Goal: Task Accomplishment & Management: Manage account settings

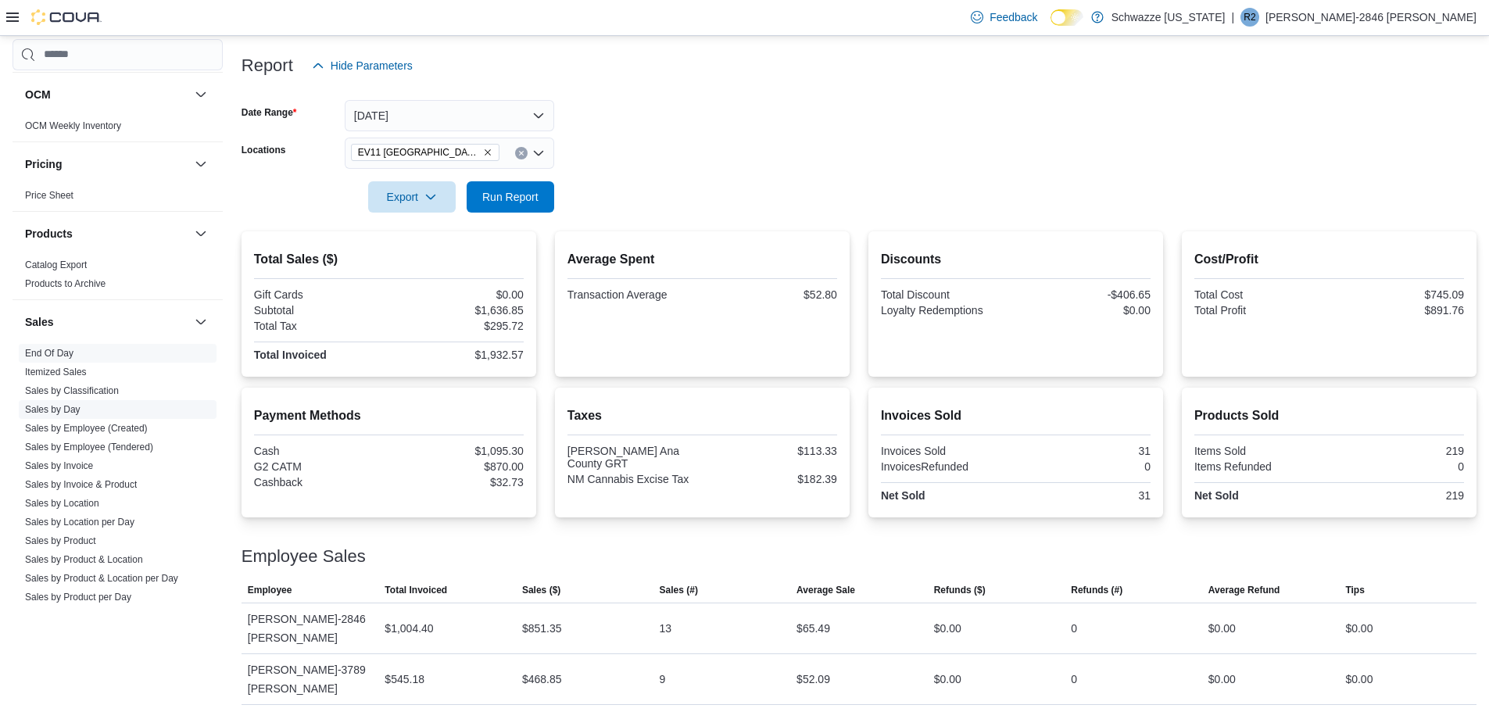
scroll to position [938, 0]
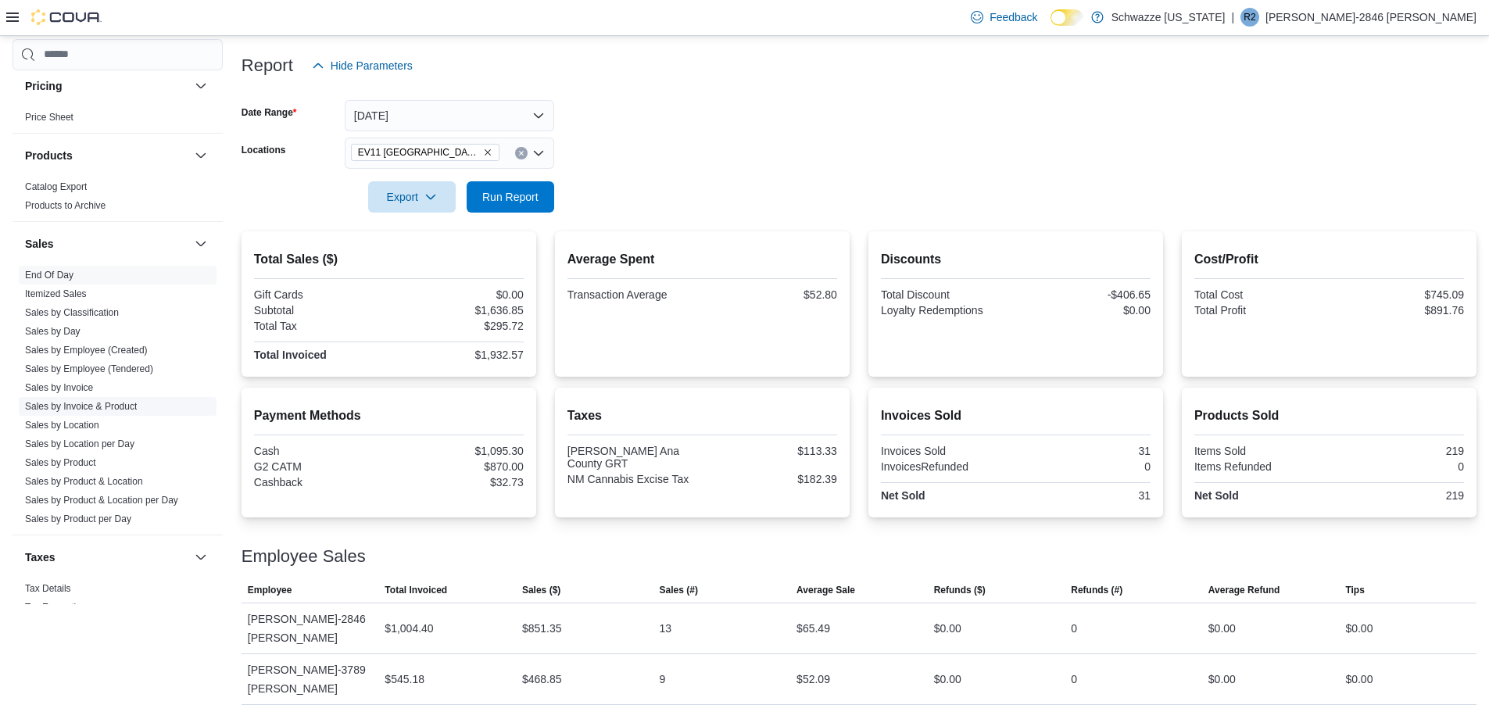
click at [70, 398] on span "Sales by Invoice & Product" at bounding box center [118, 406] width 198 height 19
click at [67, 382] on link "Sales by Invoice" at bounding box center [59, 387] width 68 height 11
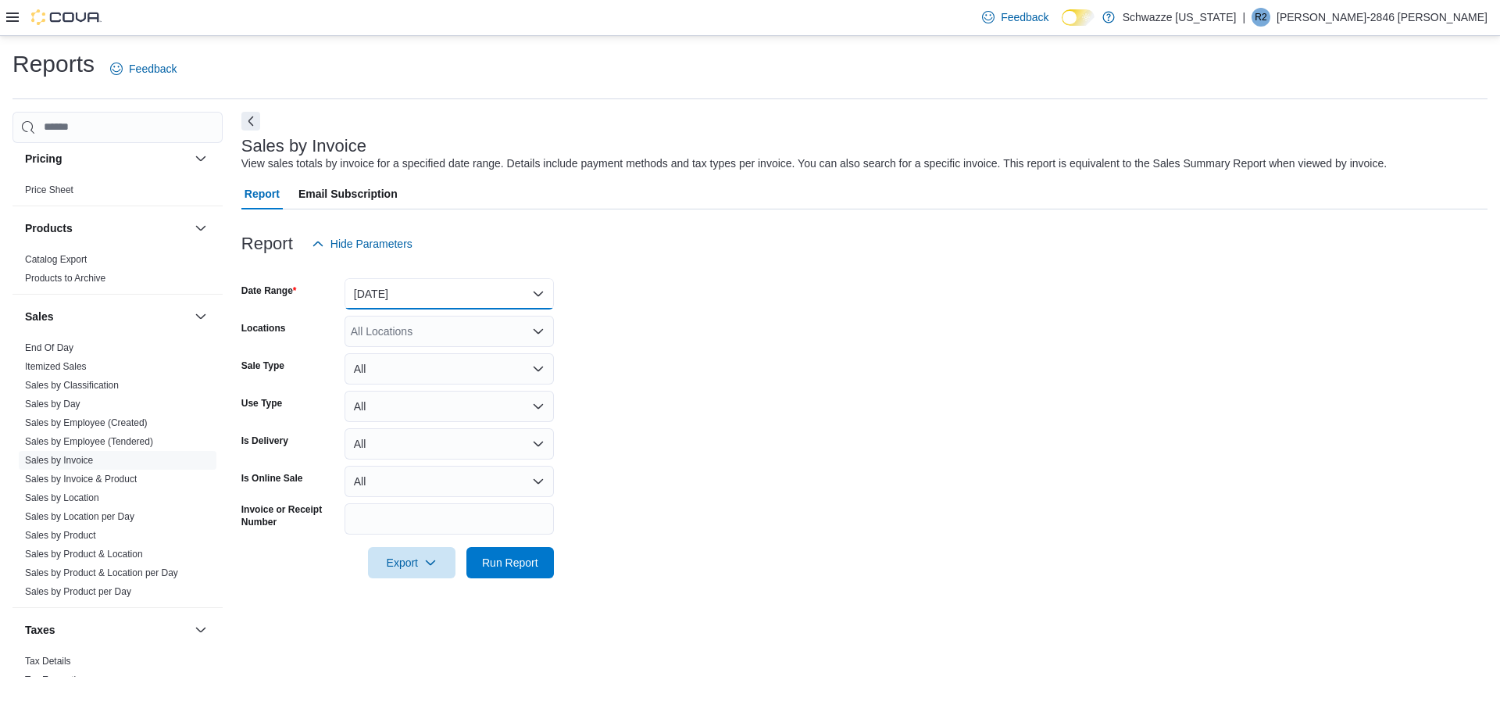
click at [391, 305] on button "[DATE]" at bounding box center [449, 293] width 209 height 31
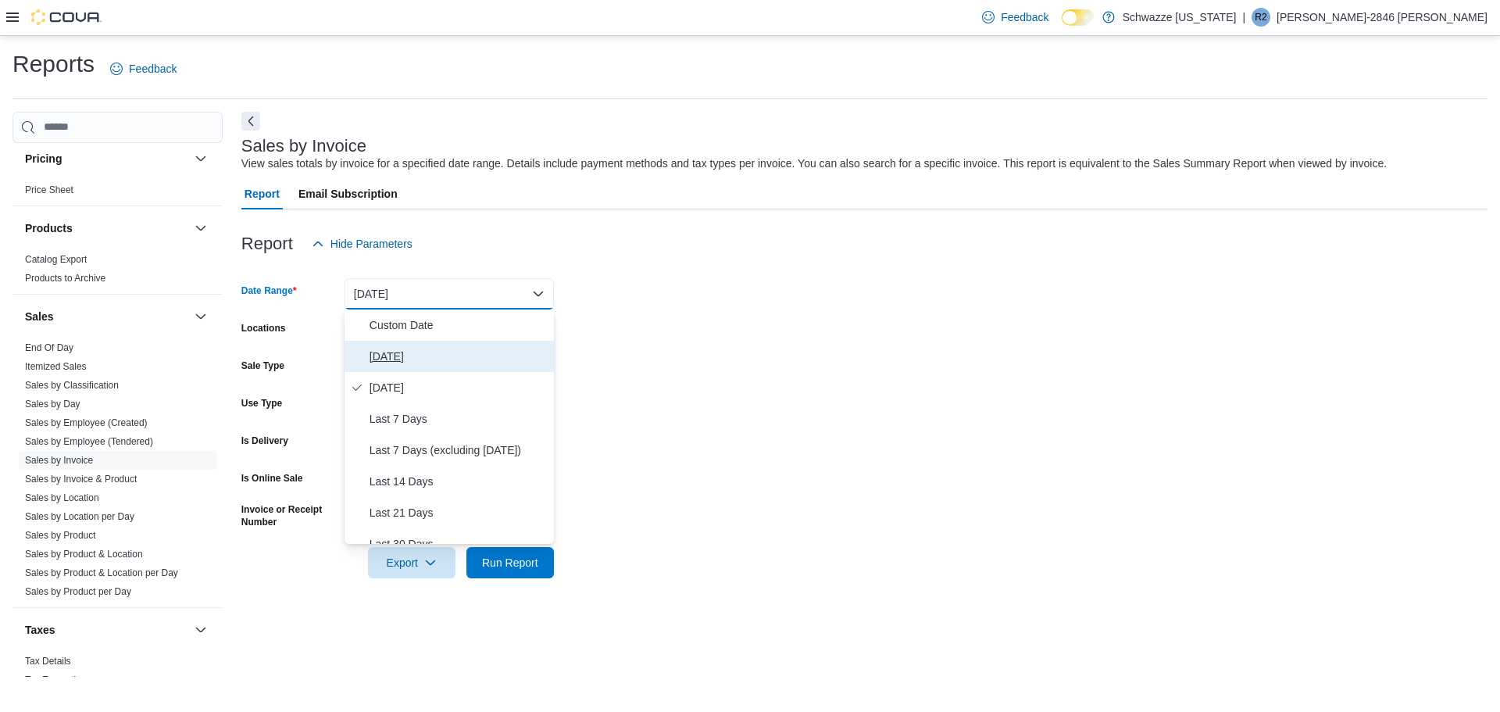
click at [378, 367] on button "[DATE]" at bounding box center [449, 356] width 209 height 31
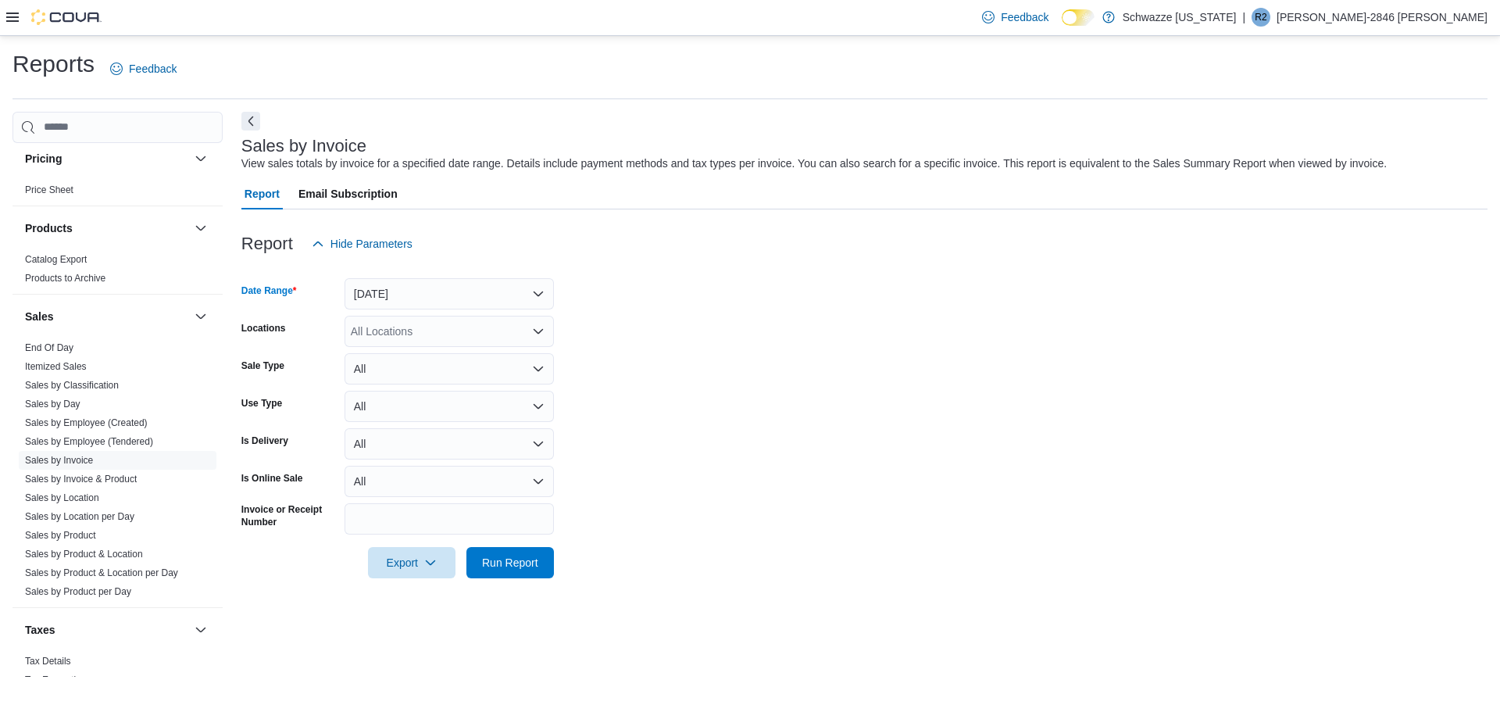
click at [386, 332] on div "All Locations" at bounding box center [449, 331] width 209 height 31
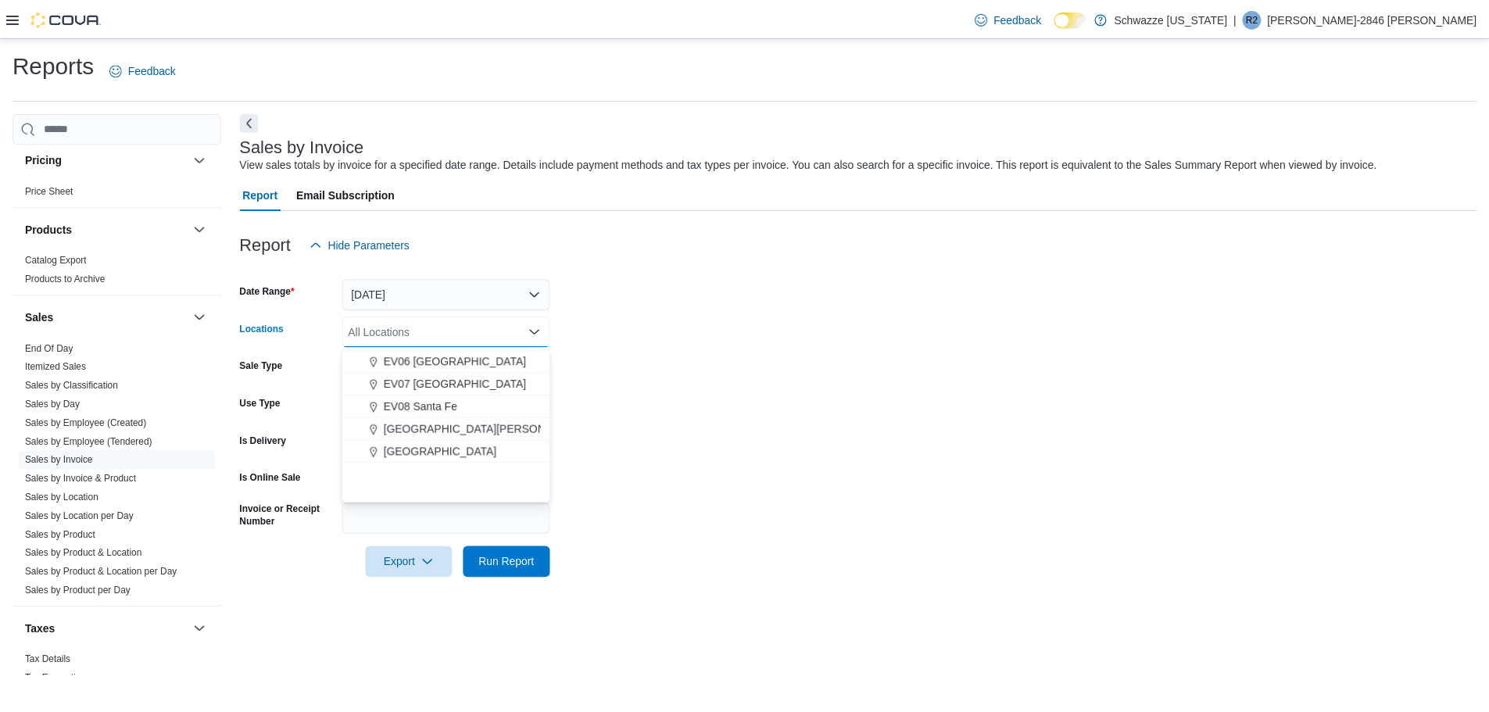
scroll to position [156, 0]
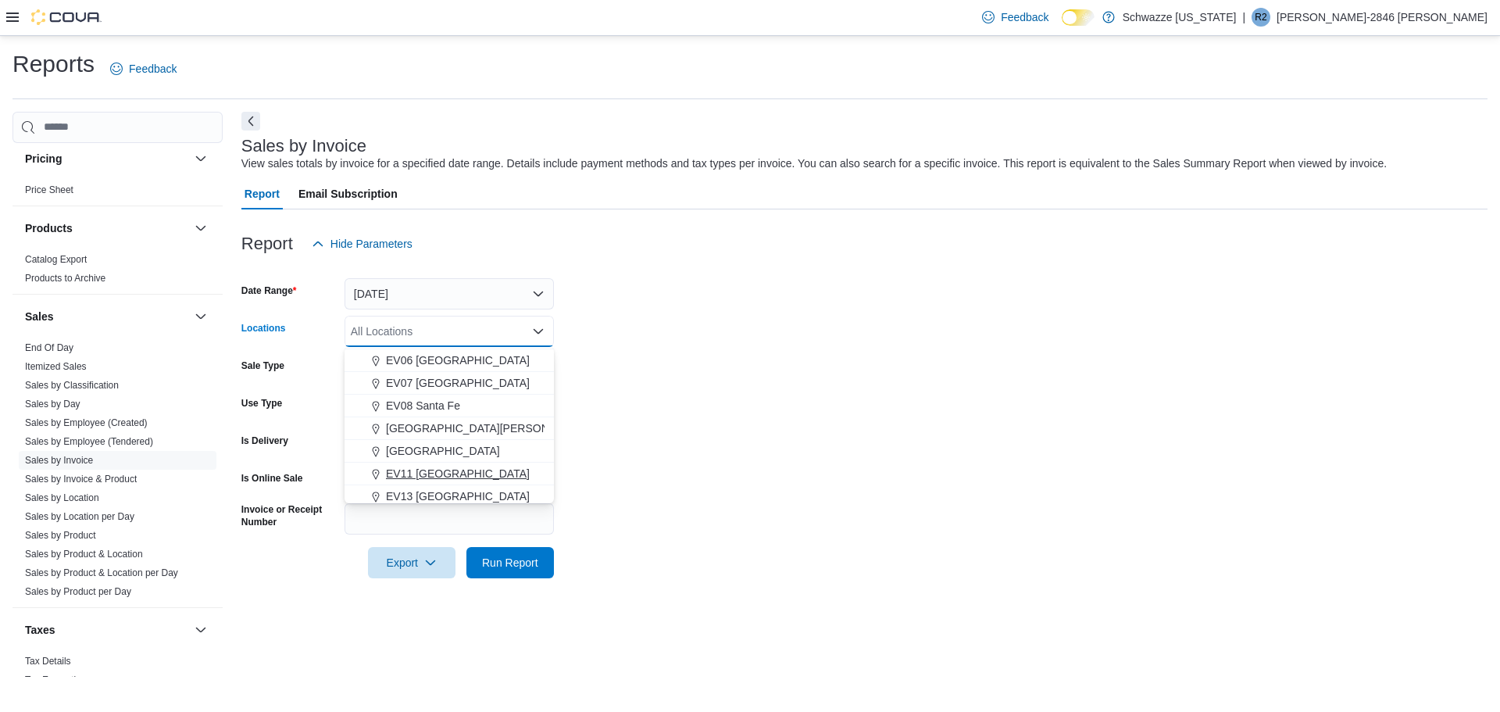
click at [481, 479] on span "EV11 [GEOGRAPHIC_DATA]" at bounding box center [458, 474] width 144 height 16
click at [663, 424] on form "Date Range [DATE] Locations [GEOGRAPHIC_DATA] [GEOGRAPHIC_DATA] [GEOGRAPHIC_DAT…" at bounding box center [864, 418] width 1246 height 319
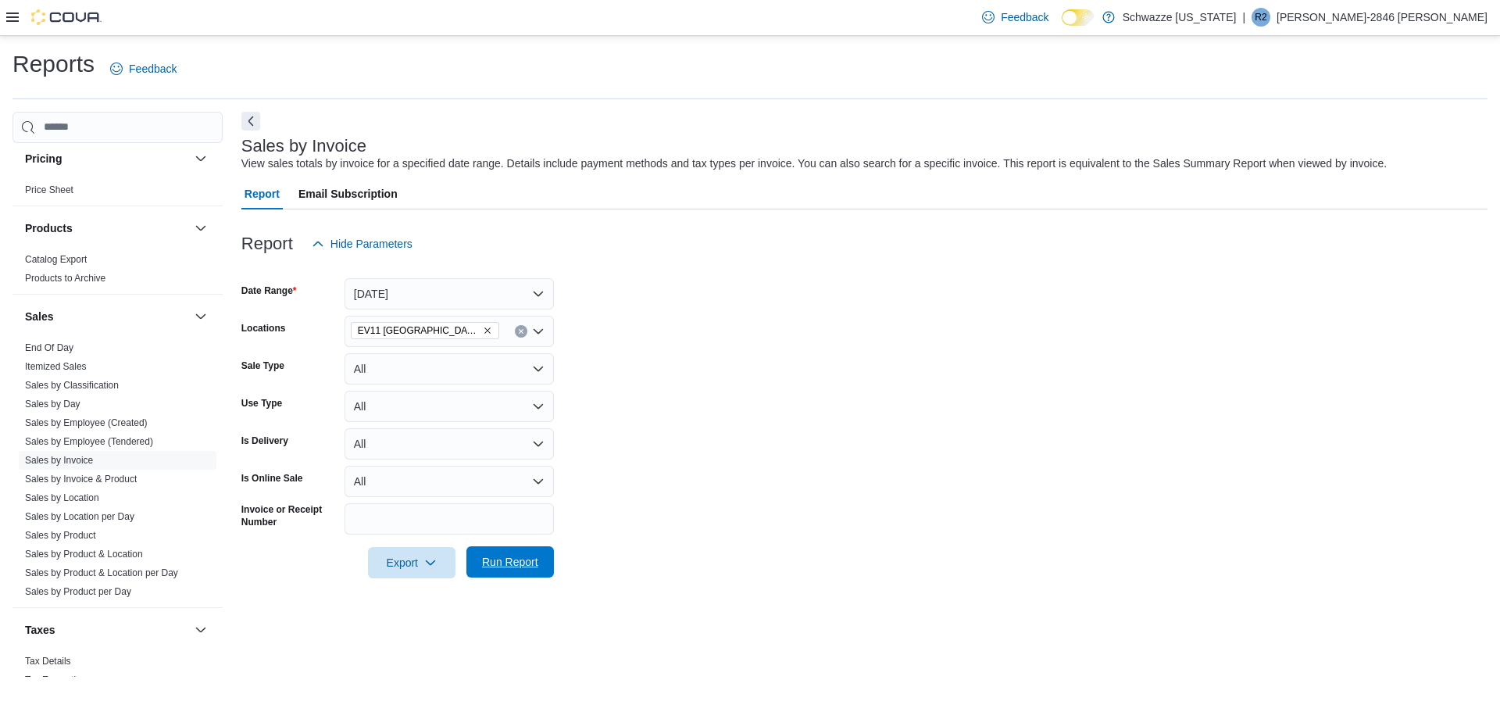
click at [527, 564] on span "Run Report" at bounding box center [510, 562] width 56 height 16
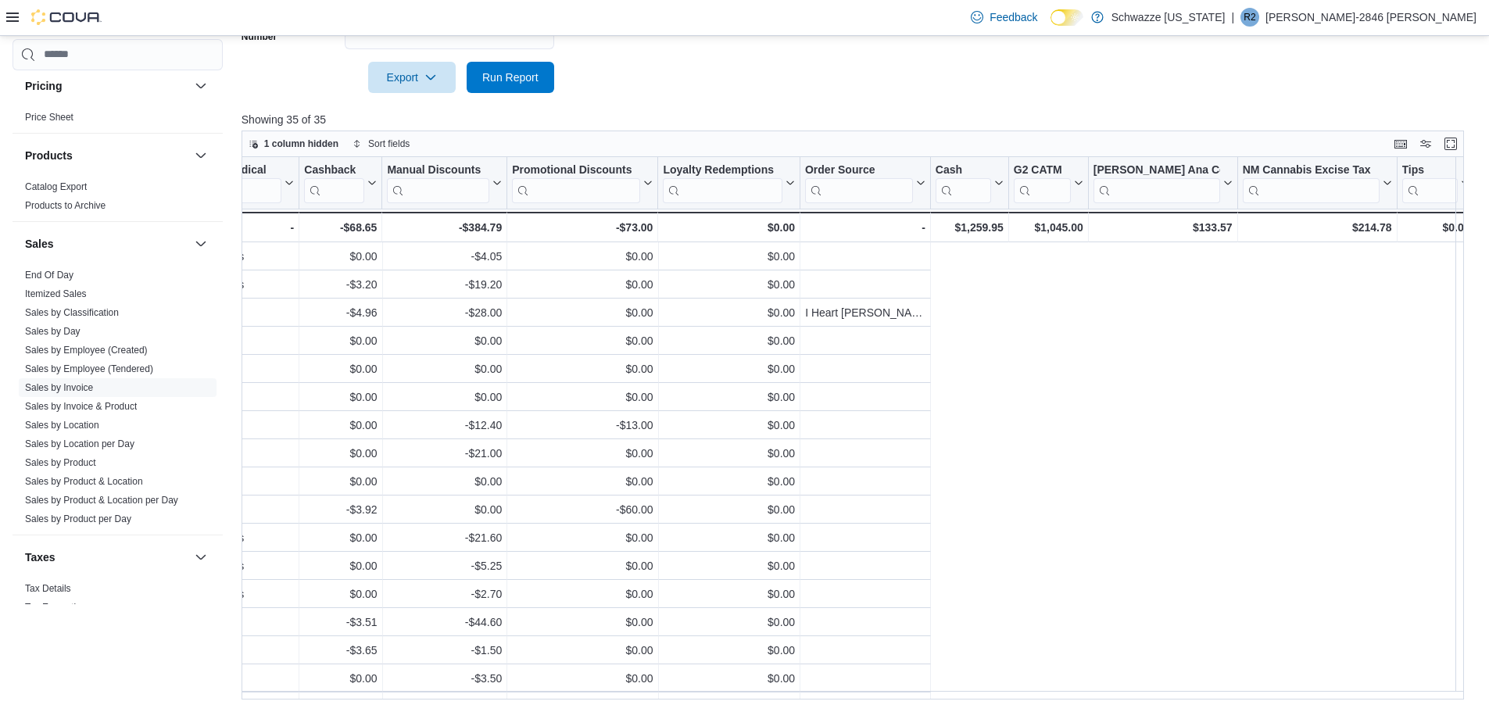
scroll to position [0, 1192]
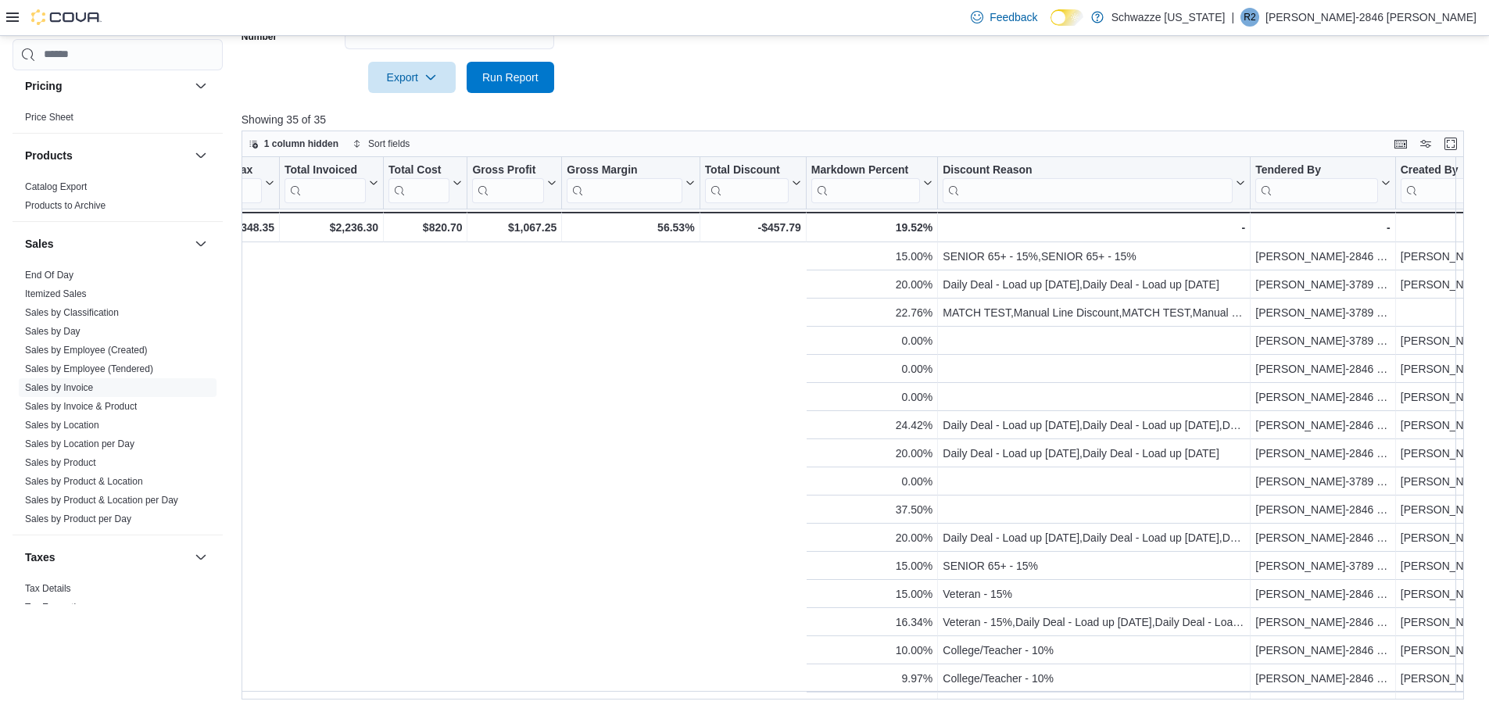
click at [220, 695] on div "Cash Management Cash Management Cash Out Details Compliance OCS Transaction Sub…" at bounding box center [745, 163] width 1464 height 1074
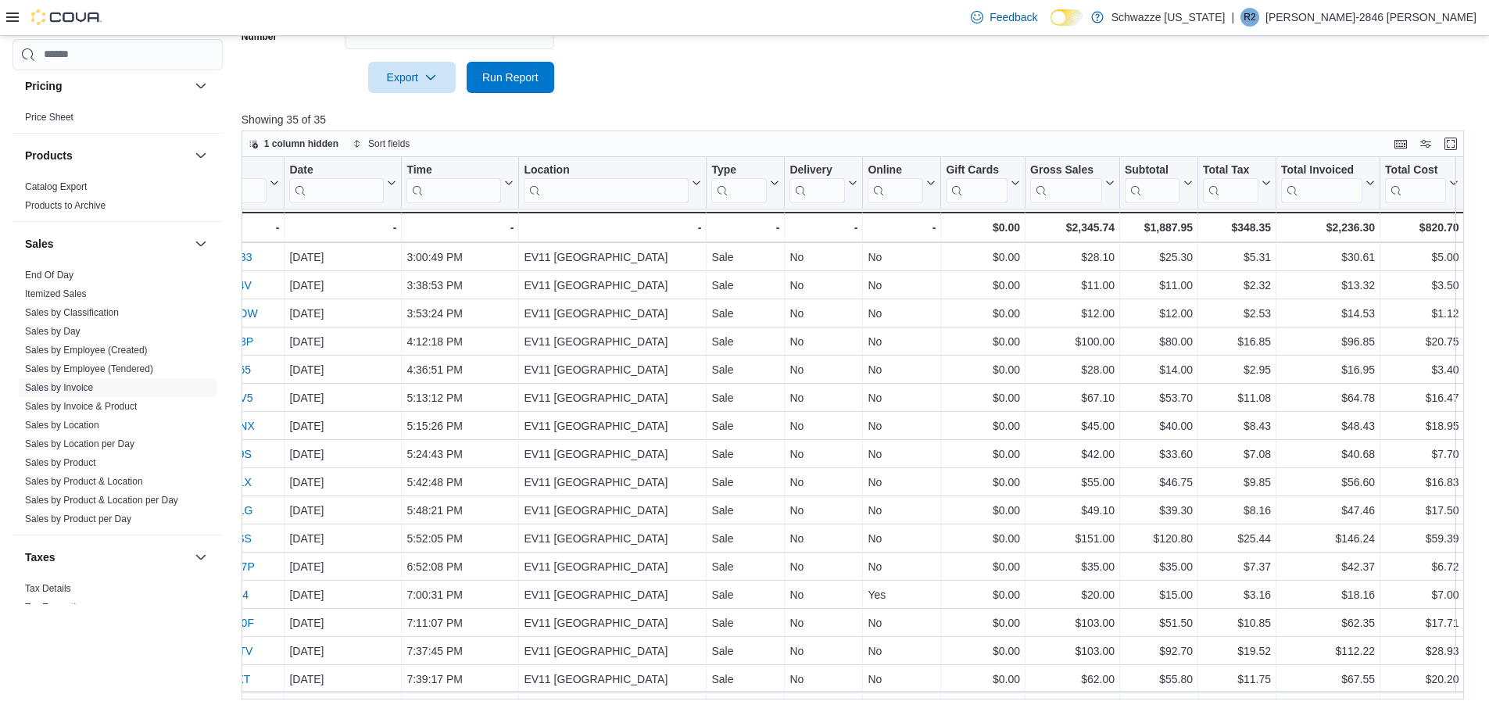
scroll to position [477, 0]
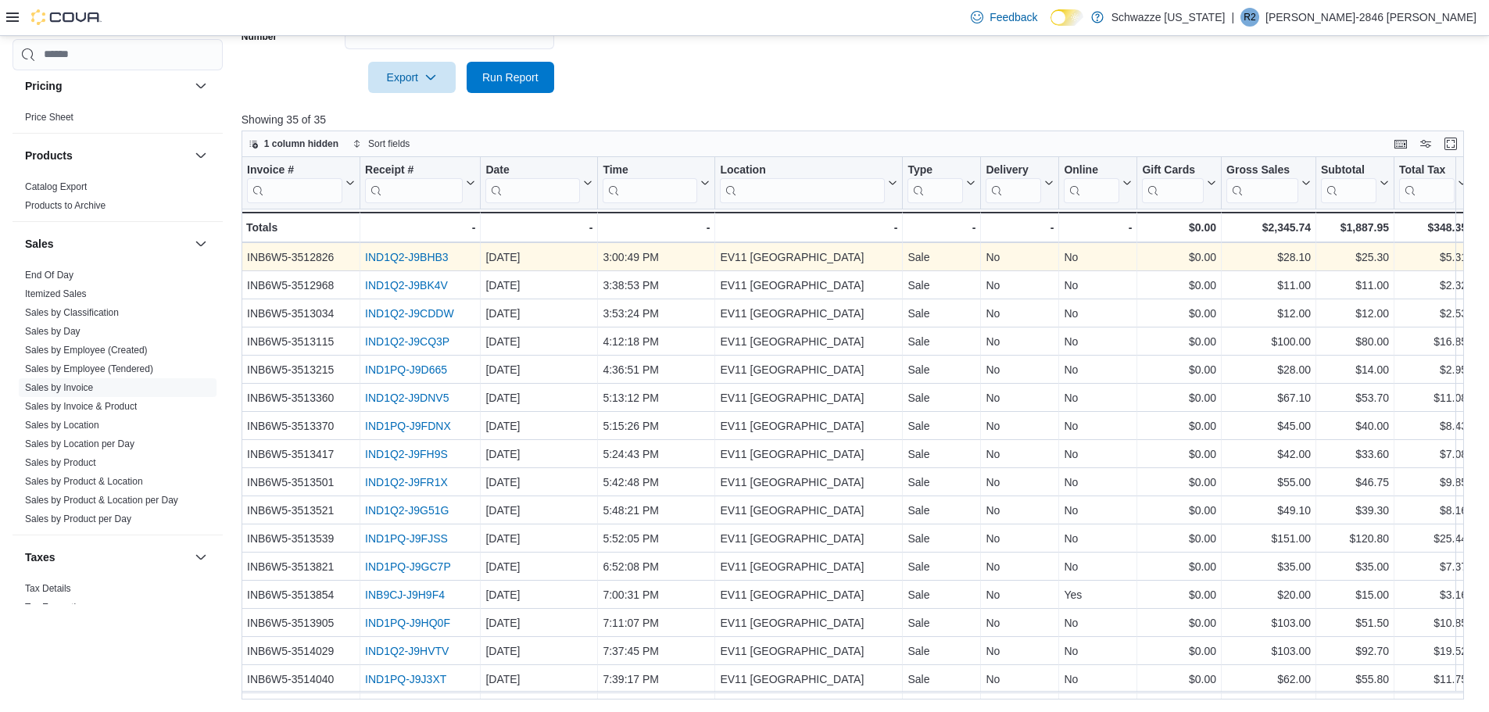
click at [388, 248] on div "IND1Q2-J9BHB3" at bounding box center [420, 257] width 110 height 19
click at [391, 258] on link "IND1Q2-J9BHB3" at bounding box center [407, 257] width 84 height 13
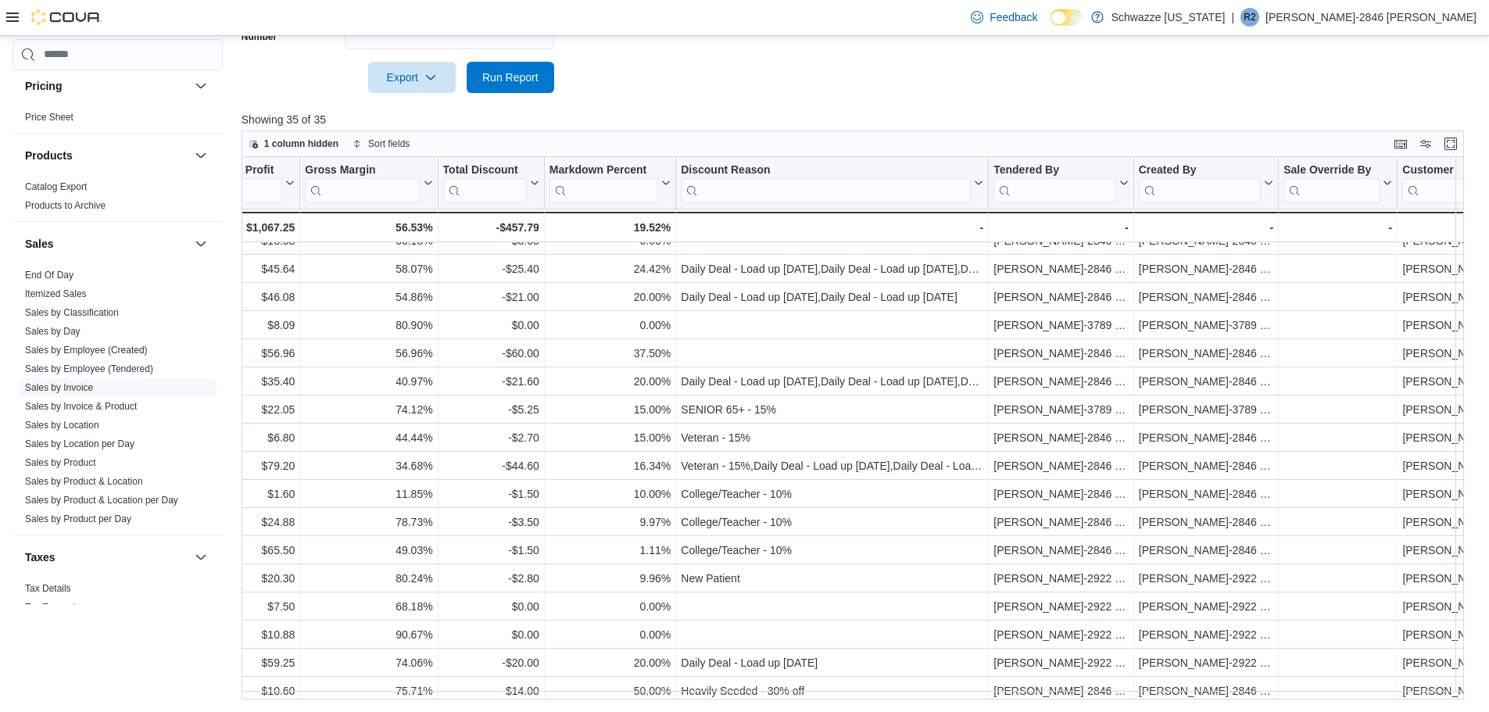
scroll to position [156, 1457]
click at [1066, 184] on input "search" at bounding box center [1051, 189] width 123 height 25
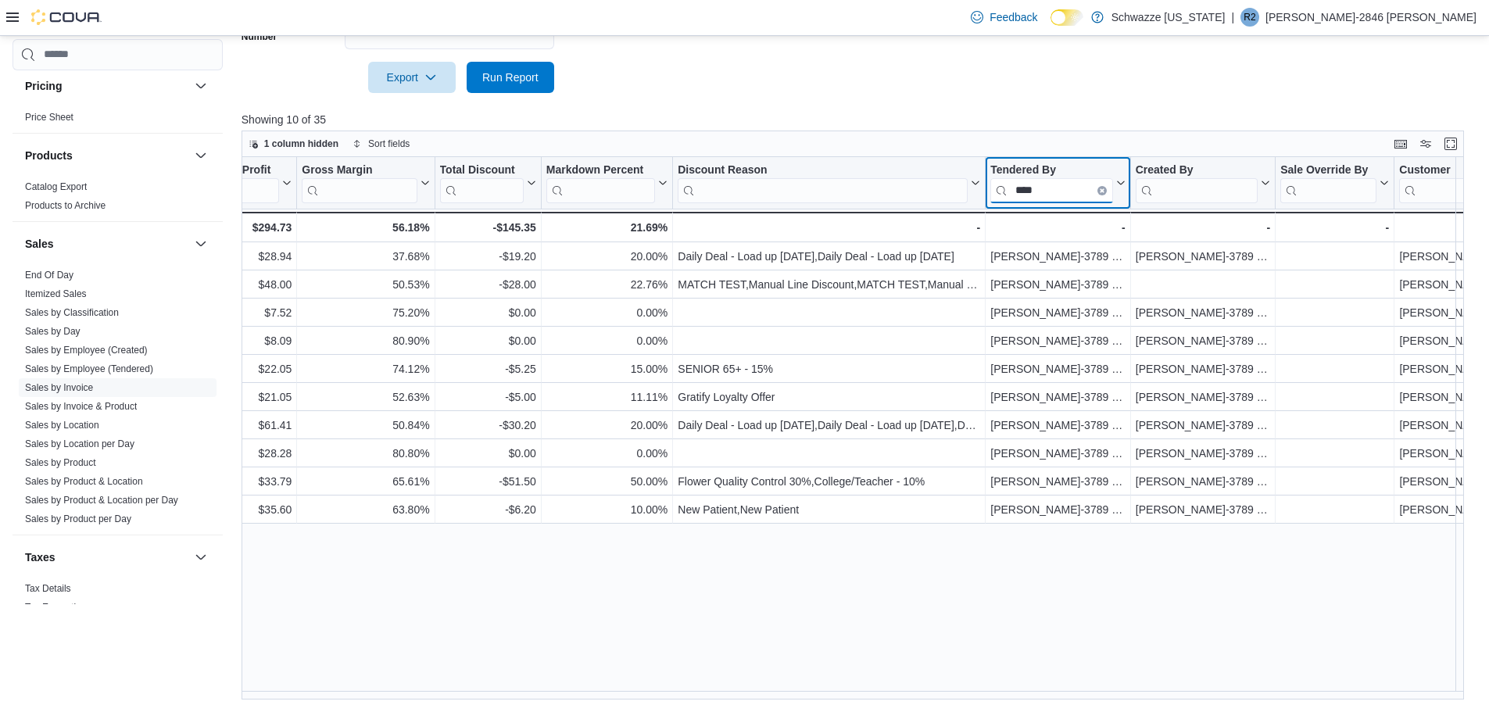
scroll to position [0, 1457]
type input "******"
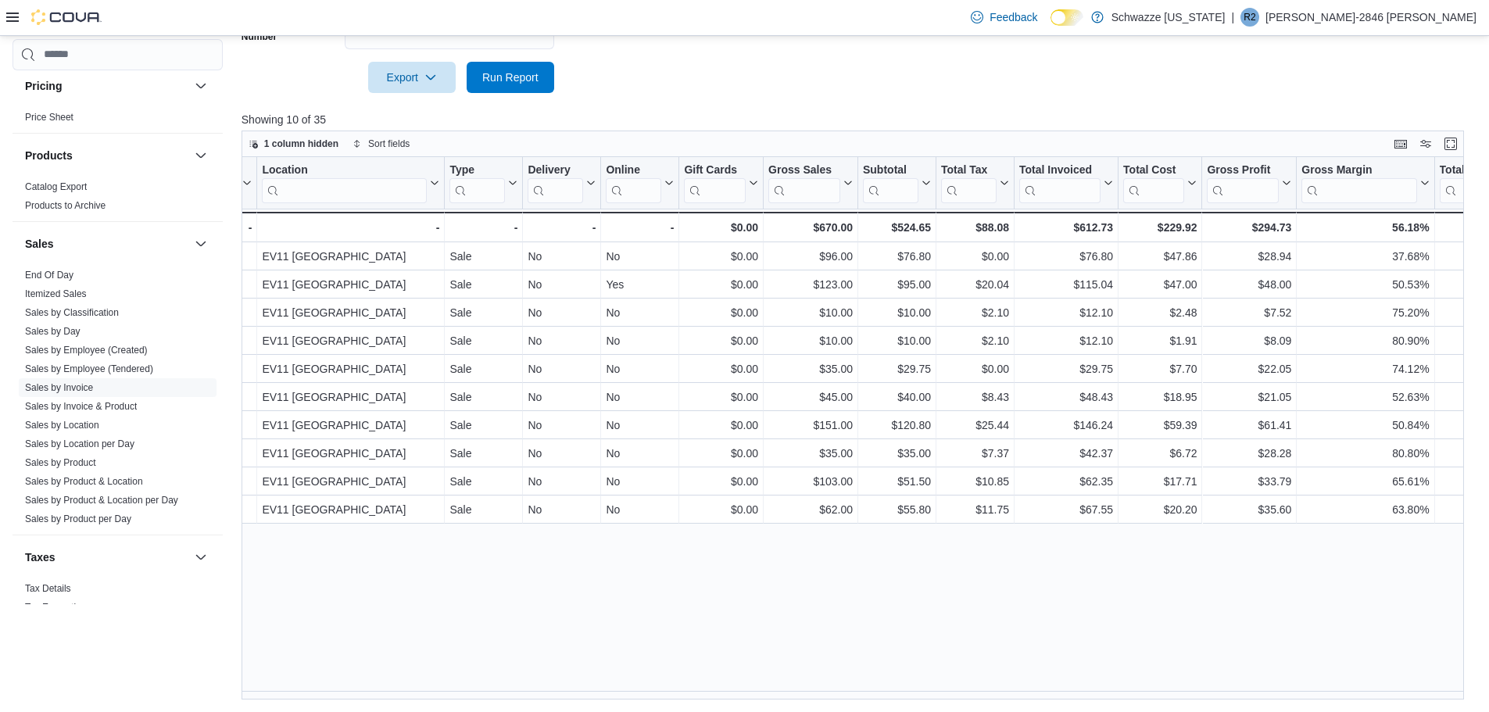
scroll to position [0, 0]
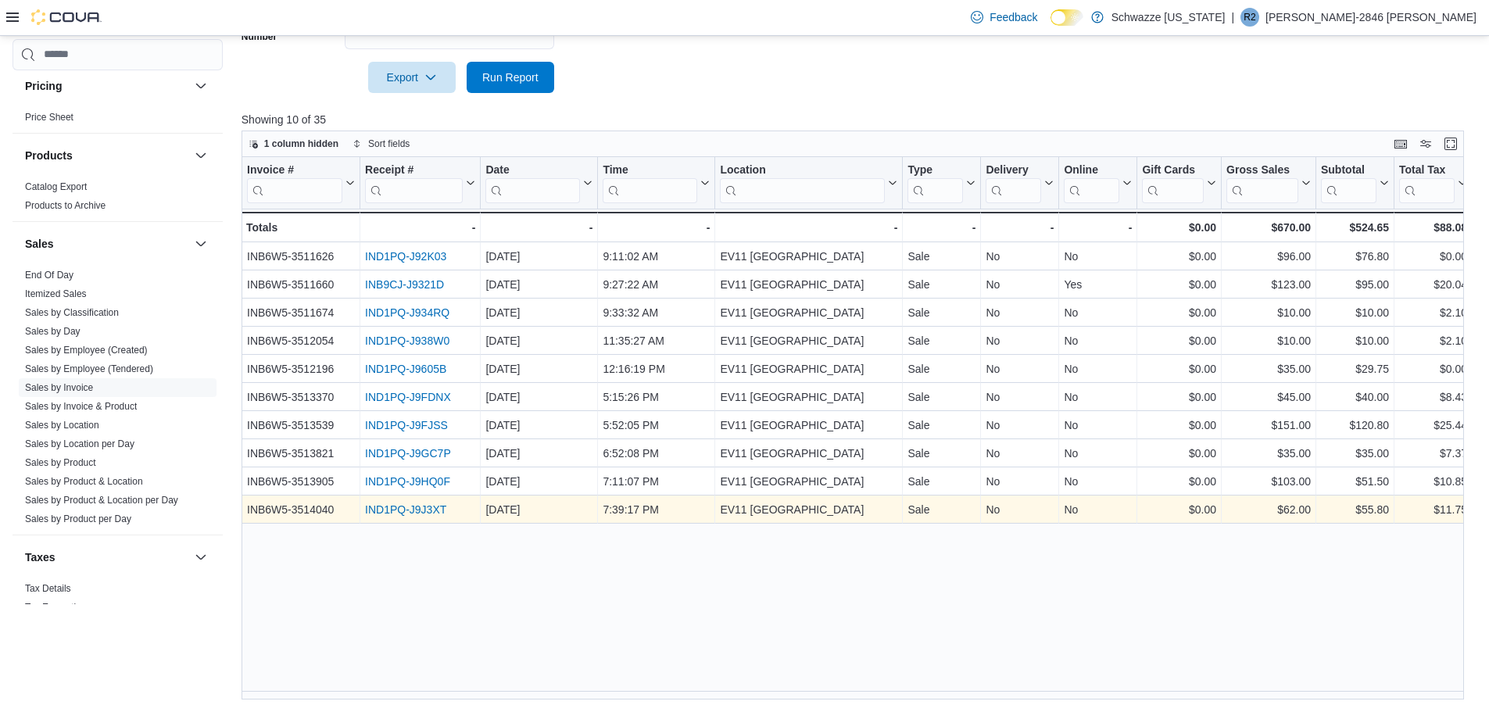
click at [400, 506] on link "IND1PQ-J9J3XT" at bounding box center [405, 509] width 81 height 13
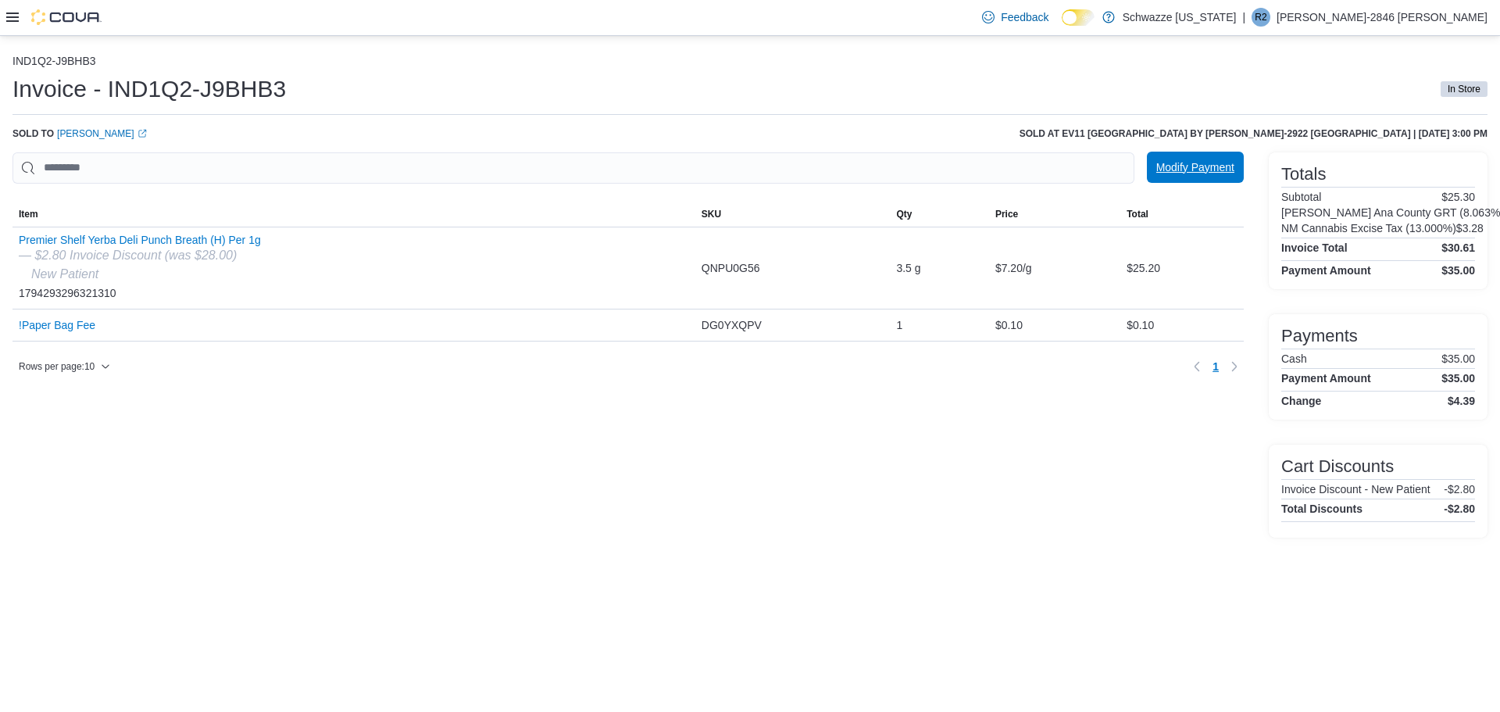
click at [1175, 176] on span "Modify Payment" at bounding box center [1195, 167] width 78 height 31
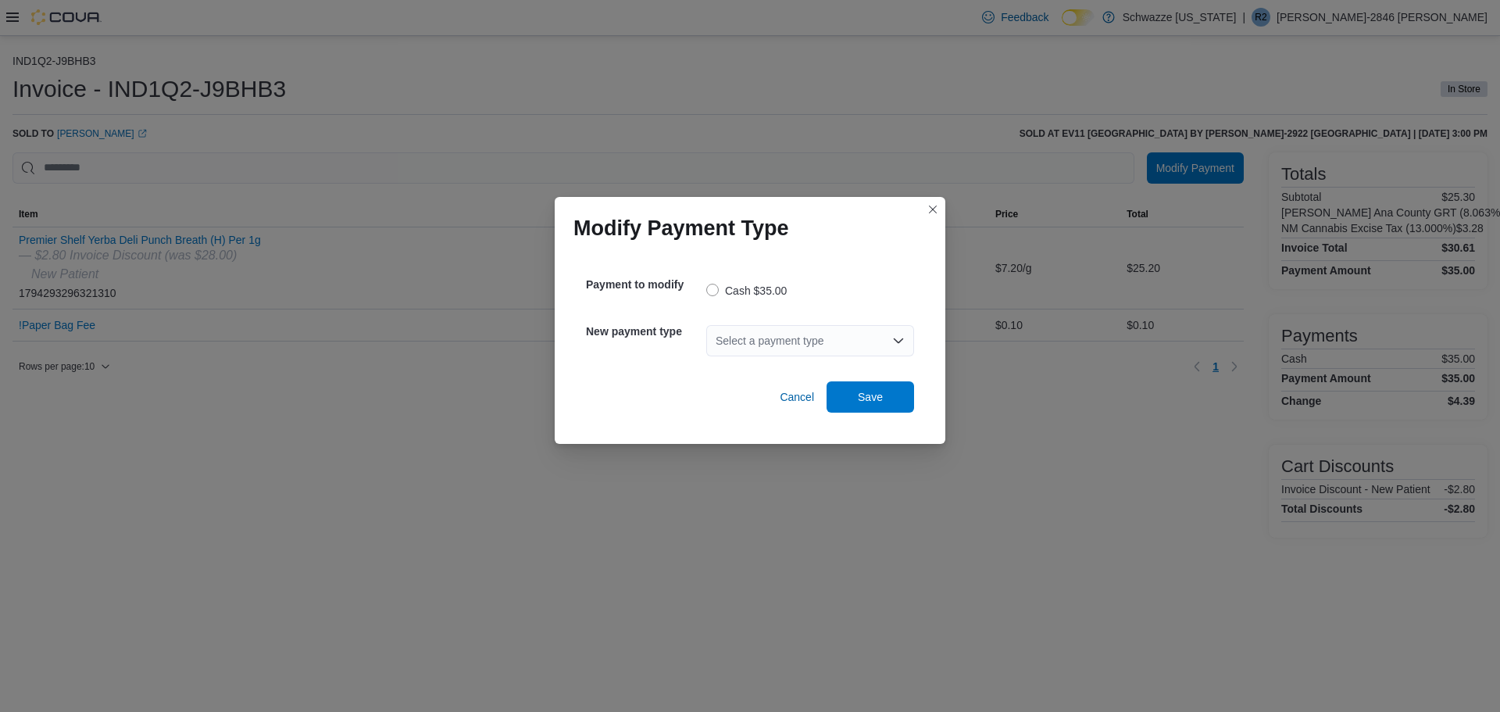
click at [812, 332] on div "Select a payment type" at bounding box center [810, 340] width 208 height 31
click at [757, 362] on span "G2 CATM" at bounding box center [820, 367] width 170 height 16
click at [877, 402] on span "Save" at bounding box center [870, 396] width 25 height 16
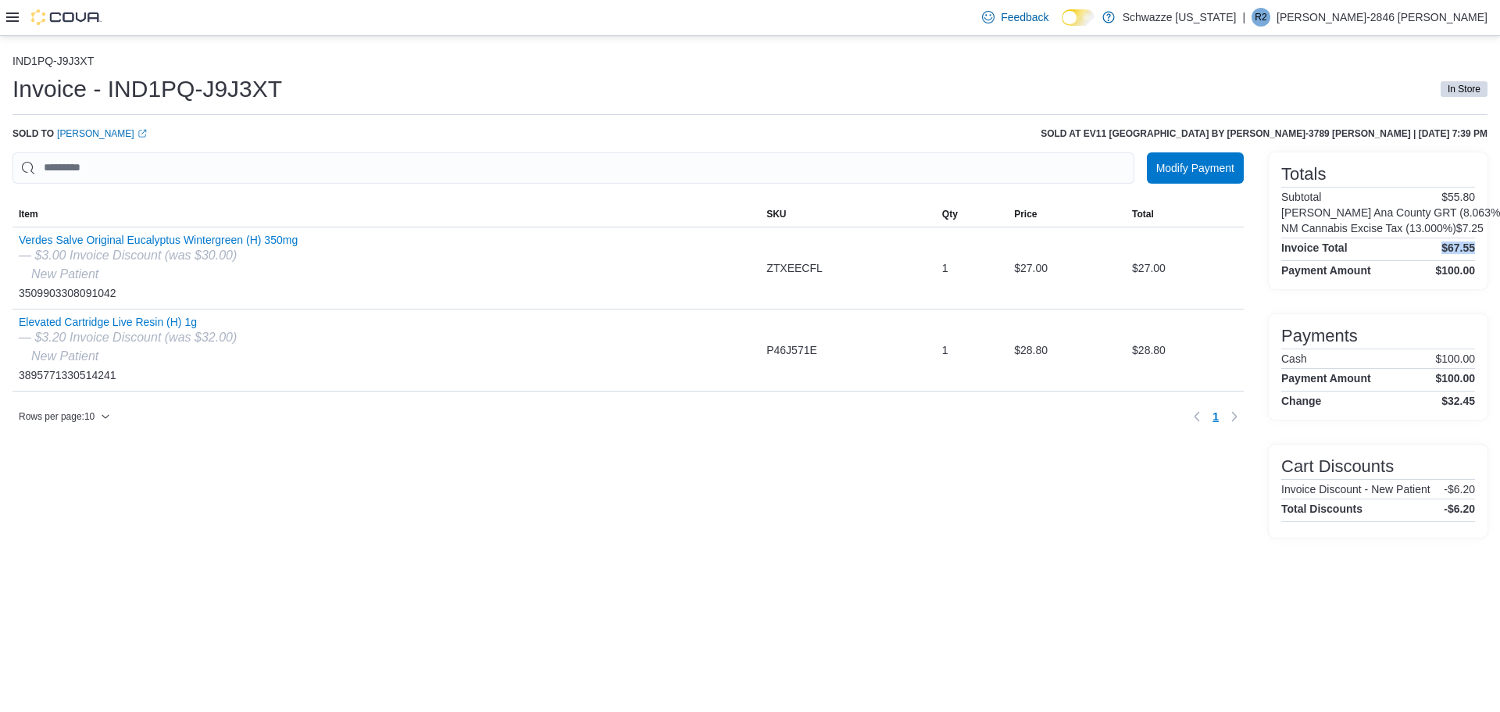
drag, startPoint x: 1475, startPoint y: 247, endPoint x: 1407, endPoint y: 248, distance: 67.2
click at [1407, 248] on div "Invoice Total $67.55" at bounding box center [1379, 247] width 194 height 13
click at [1390, 310] on div "Totals Subtotal $55.80 [PERSON_NAME] Ana County GRT (8.063%) $4.50 NM Cannabis …" at bounding box center [1378, 344] width 219 height 385
